Goal: Communication & Community: Participate in discussion

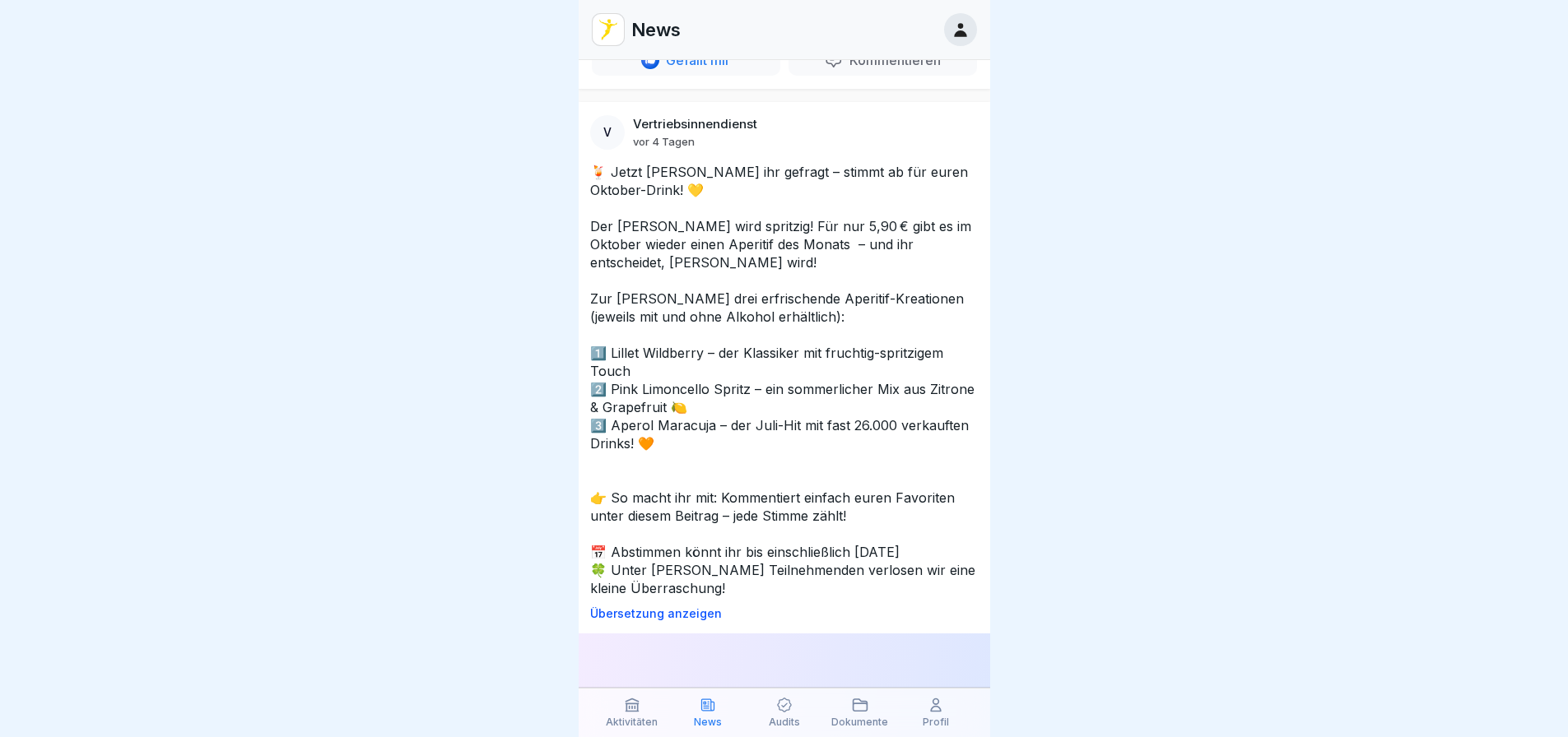
scroll to position [1152, 0]
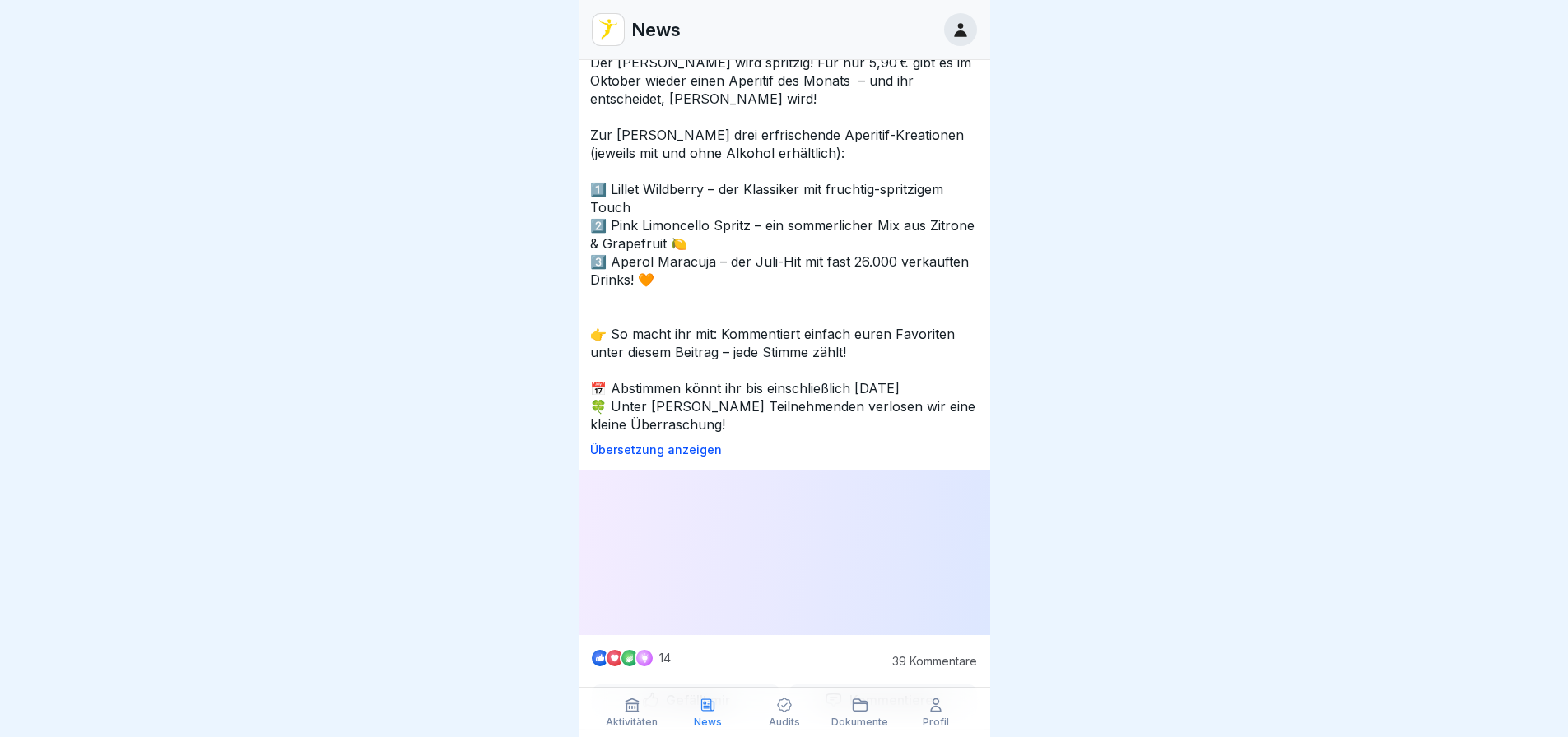
click at [904, 692] on p "Kommentieren" at bounding box center [892, 700] width 98 height 16
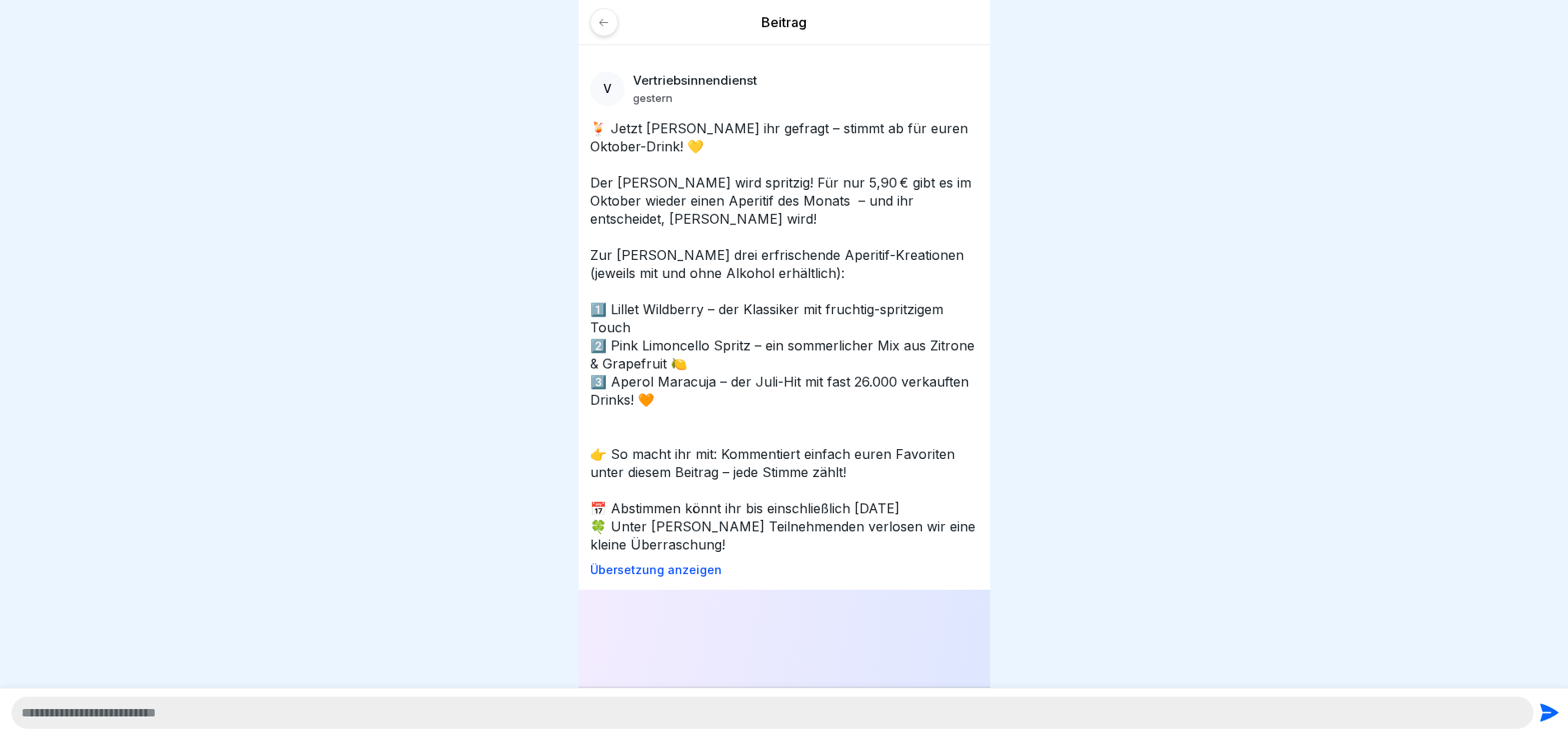
click at [360, 710] on textarea at bounding box center [772, 712] width 1522 height 32
type textarea "**********"
click at [1550, 708] on icon "submit" at bounding box center [1549, 712] width 23 height 23
click at [596, 21] on div at bounding box center [604, 22] width 28 height 28
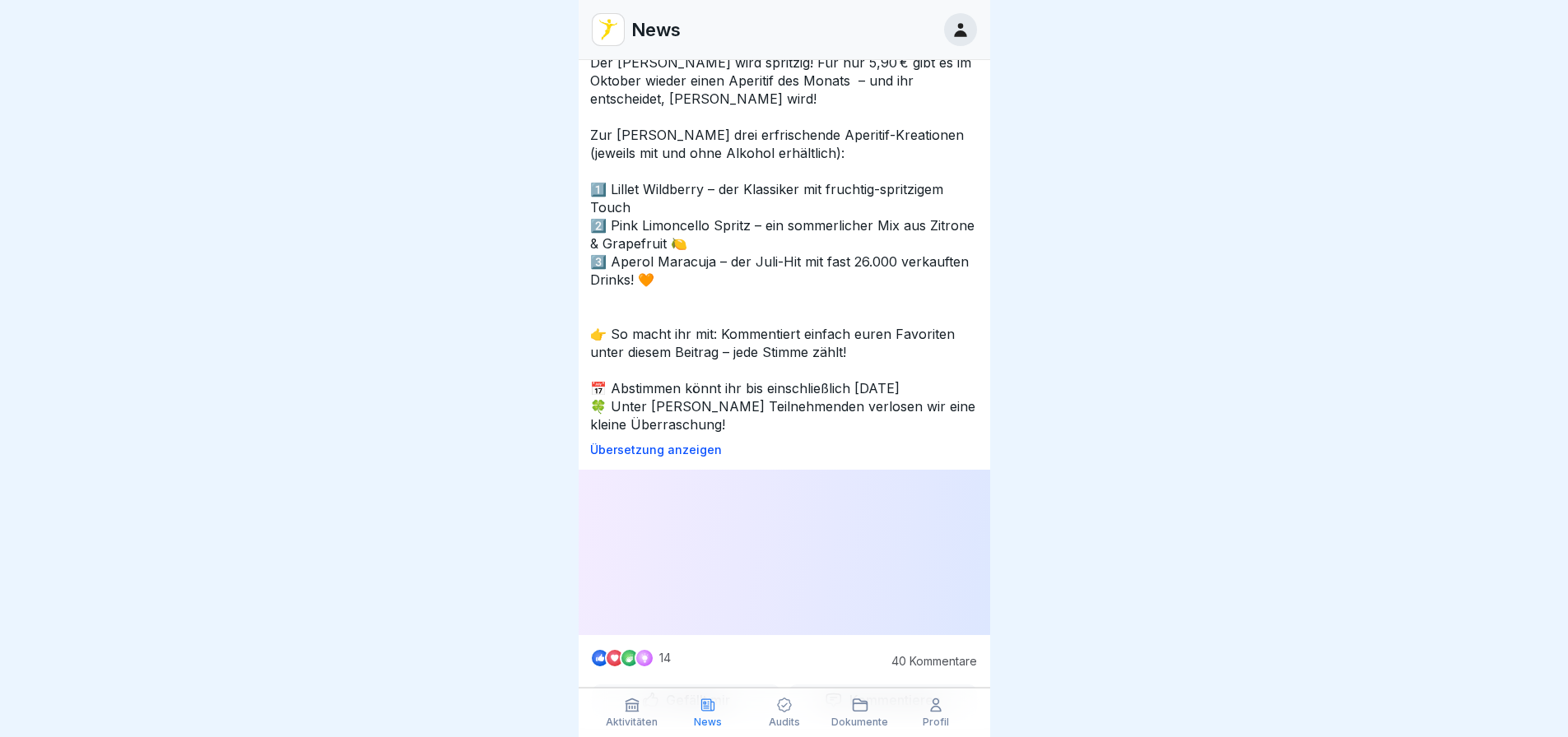
scroll to position [12, 0]
click at [639, 714] on div "Aktivitäten" at bounding box center [632, 712] width 68 height 31
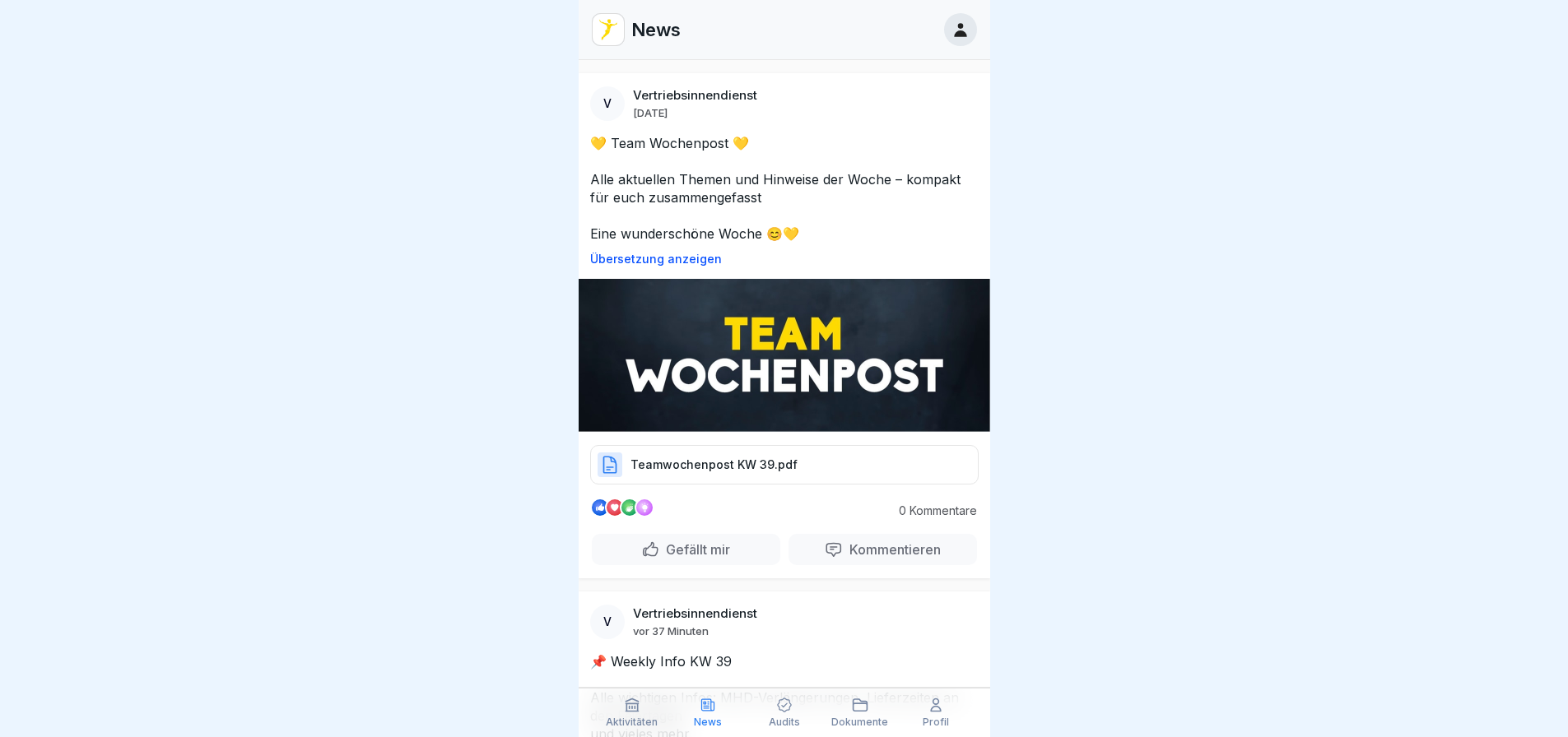
drag, startPoint x: 395, startPoint y: 375, endPoint x: 485, endPoint y: 426, distance: 103.4
click at [396, 375] on div at bounding box center [784, 368] width 1568 height 737
click at [666, 448] on div "Teamwochenpost KW 39.pdf" at bounding box center [784, 465] width 388 height 40
drag, startPoint x: 1251, startPoint y: 180, endPoint x: 1198, endPoint y: 192, distance: 54.3
click at [1248, 181] on div at bounding box center [784, 368] width 1568 height 737
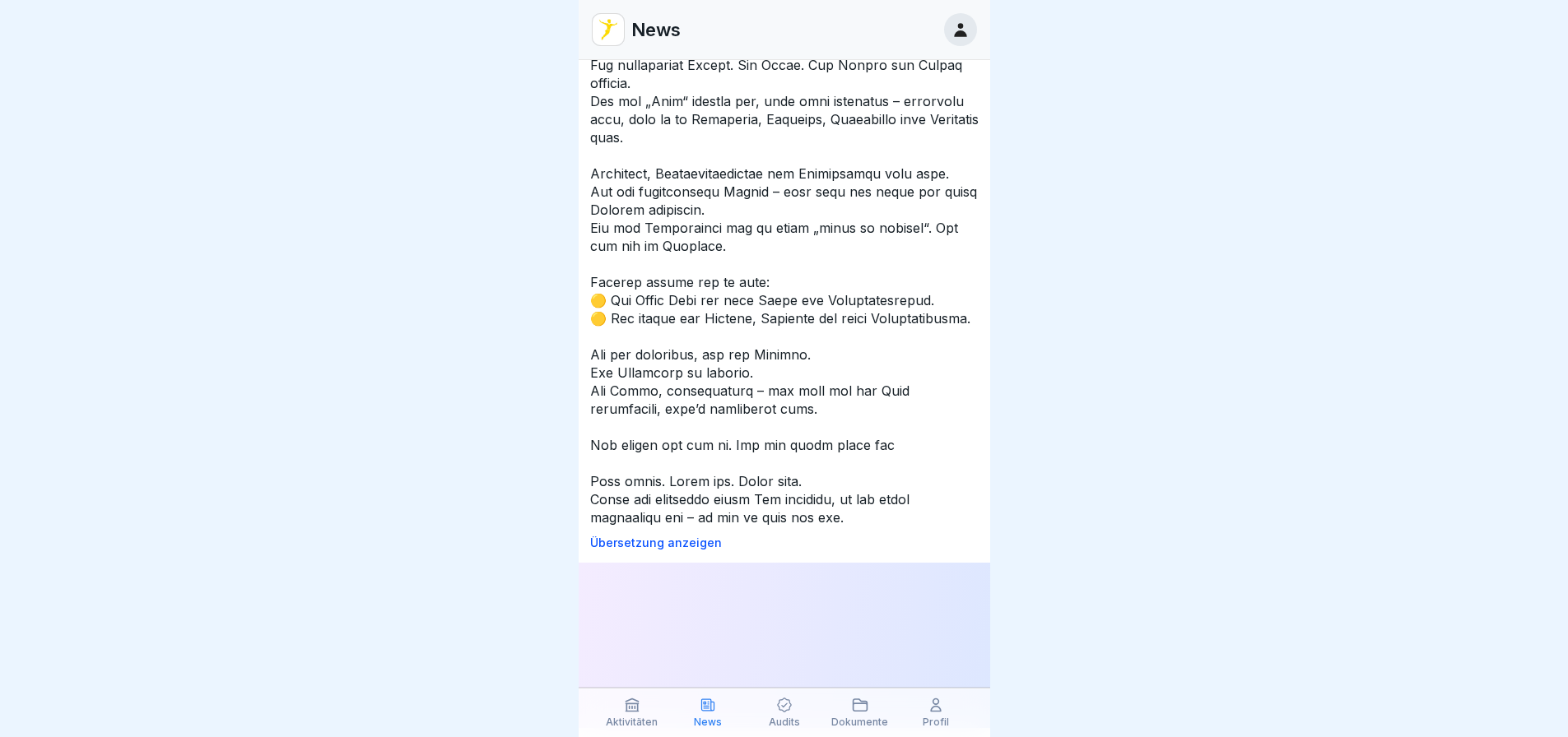
scroll to position [2632, 0]
